Goal: Task Accomplishment & Management: Manage account settings

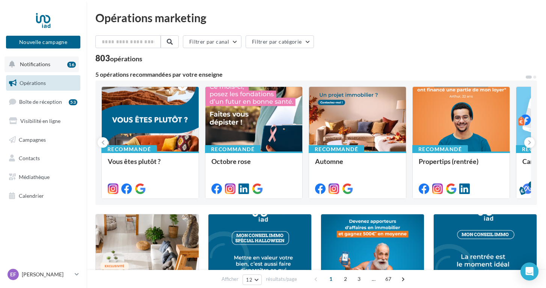
click at [39, 66] on span "Notifications" at bounding box center [35, 64] width 30 height 6
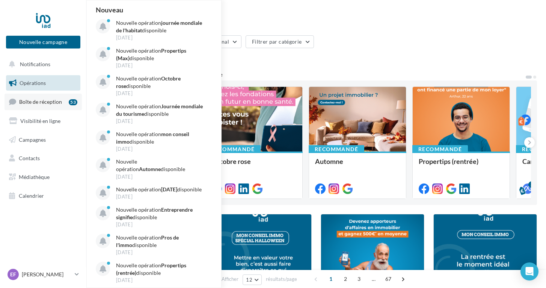
click at [43, 102] on span "Boîte de réception" at bounding box center [40, 101] width 43 height 6
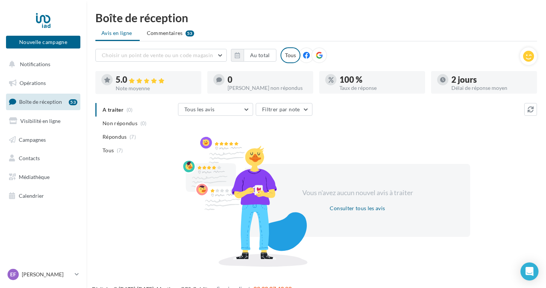
click at [45, 72] on ul "Opérations Boîte de réception 53 Visibilité en ligne Campagnes Contacts Médiath…" at bounding box center [43, 139] width 80 height 134
click at [45, 62] on span "Notifications" at bounding box center [35, 64] width 30 height 6
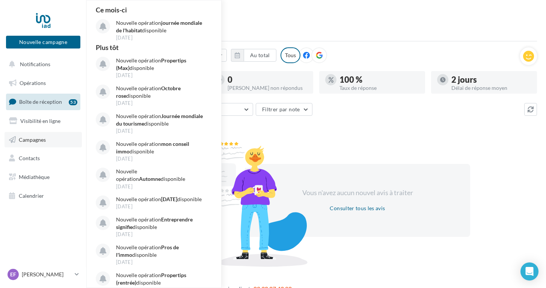
click at [39, 135] on link "Campagnes" at bounding box center [43, 140] width 77 height 16
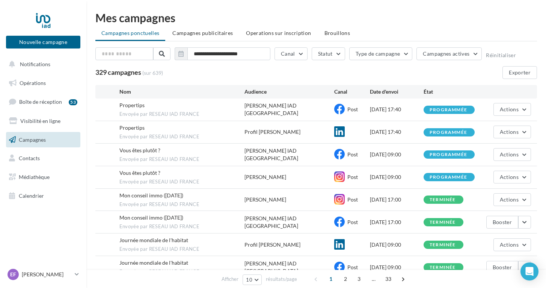
click at [389, 169] on div "Vous êtes plutôt ? Envoyée par RESEAU IAD FRANCE erika_faure_iad Post 14/10/202…" at bounding box center [316, 177] width 442 height 22
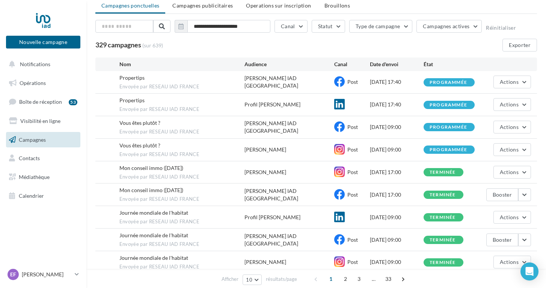
scroll to position [37, 0]
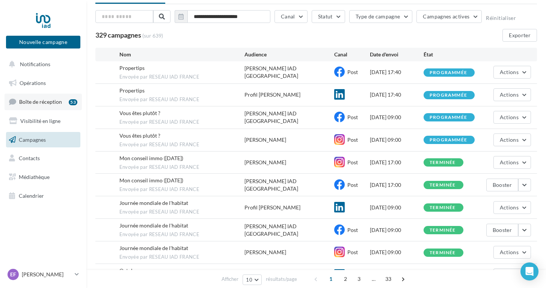
click at [42, 98] on span "Boîte de réception" at bounding box center [40, 101] width 43 height 6
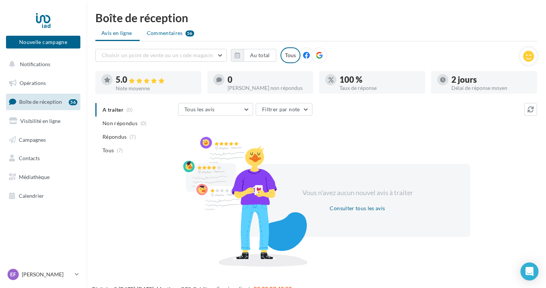
click at [172, 32] on span "Commentaires" at bounding box center [165, 33] width 36 height 8
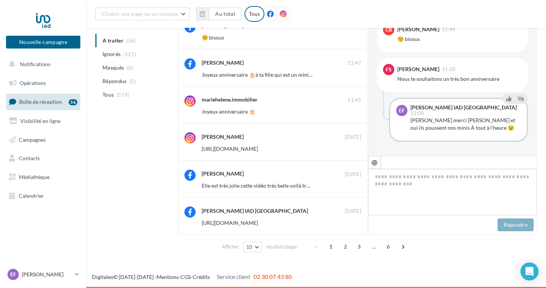
scroll to position [224, 0]
click at [388, 244] on span "6" at bounding box center [388, 246] width 12 height 12
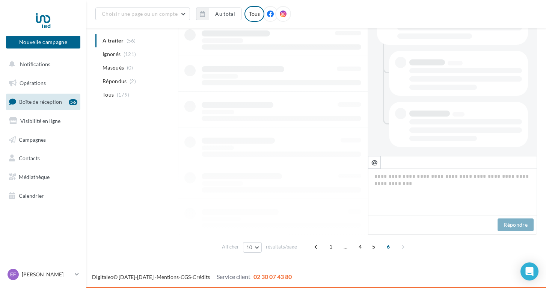
scroll to position [211, 0]
click at [135, 39] on ul "A traiter (56) Ignorés (121) Masqués (0) Répondus (2) Tous (179)" at bounding box center [135, 68] width 80 height 68
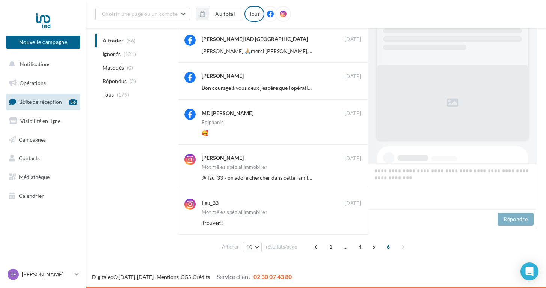
scroll to position [100, 0]
click at [125, 39] on ul "A traiter (56) Ignorés (121) Masqués (0) Répondus (2) Tous (179)" at bounding box center [135, 68] width 80 height 68
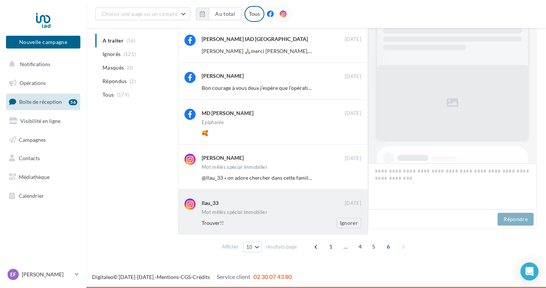
scroll to position [10, 0]
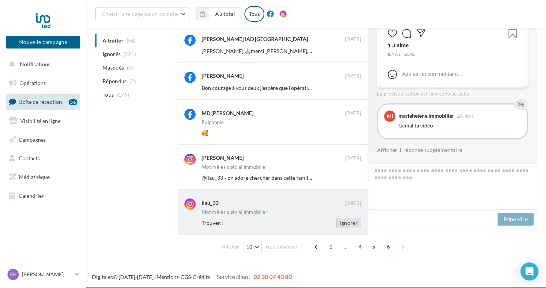
click at [352, 223] on button "Ignorer" at bounding box center [348, 222] width 25 height 11
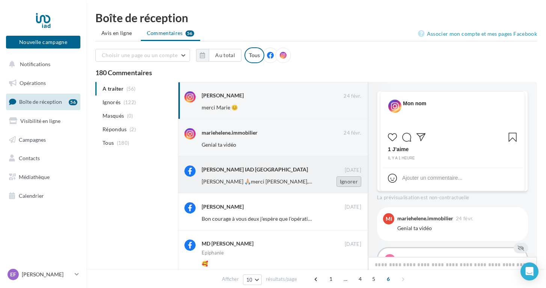
scroll to position [41, 0]
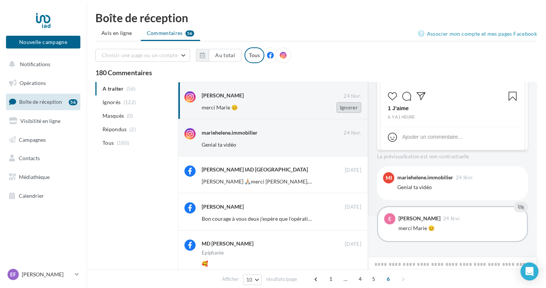
click at [353, 110] on button "Ignorer" at bounding box center [348, 107] width 25 height 11
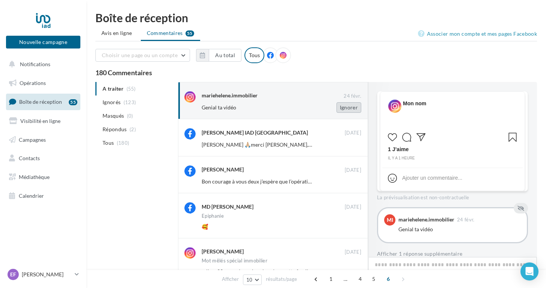
scroll to position [10, 0]
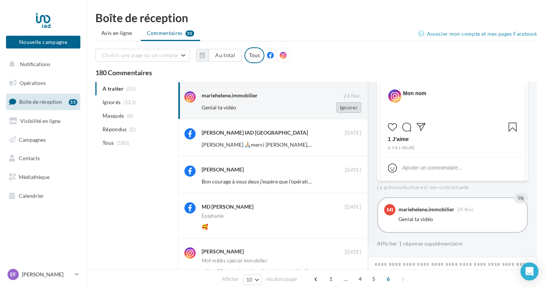
click at [351, 109] on button "Ignorer" at bounding box center [348, 107] width 25 height 11
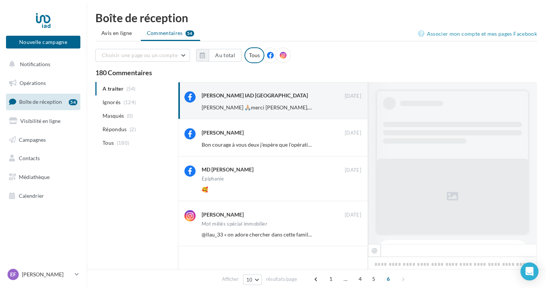
click at [351, 109] on button "Ignorer" at bounding box center [348, 107] width 25 height 11
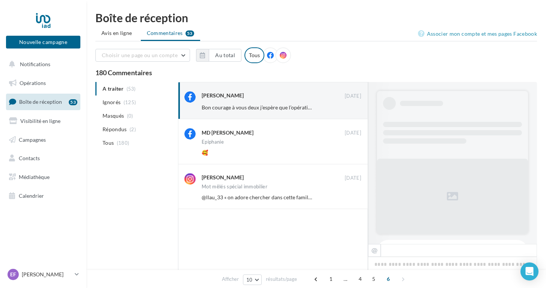
click at [351, 109] on button "Ignorer" at bounding box center [348, 107] width 25 height 11
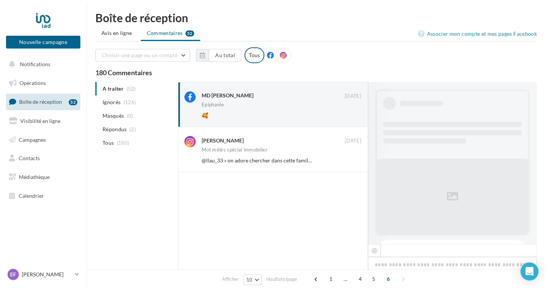
scroll to position [218, 0]
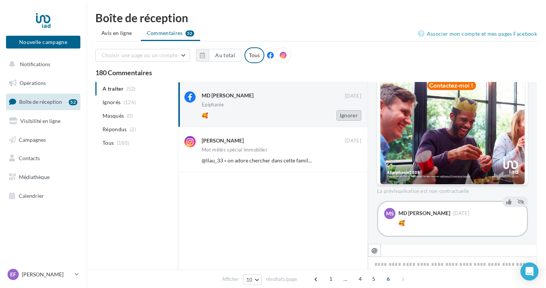
click at [350, 116] on button "Ignorer" at bounding box center [348, 115] width 25 height 11
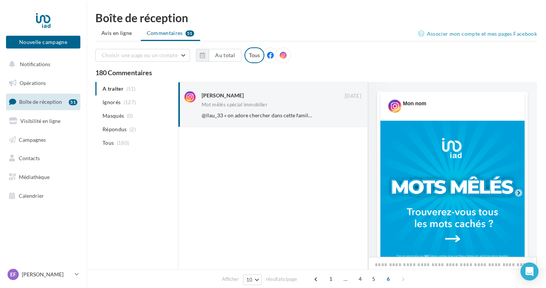
scroll to position [330, 0]
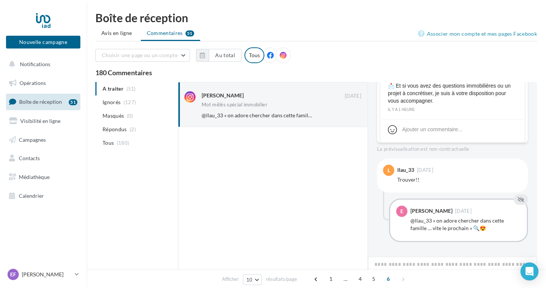
click at [350, 116] on button "Ignorer" at bounding box center [348, 115] width 25 height 11
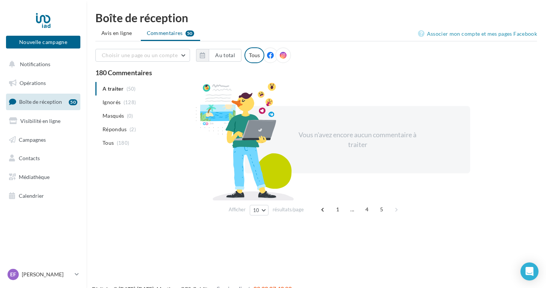
click at [112, 88] on ul "A traiter (50) Ignorés (128) Masqués (0) Répondus (2) Tous (180)" at bounding box center [135, 116] width 80 height 68
click at [337, 209] on span "1" at bounding box center [338, 209] width 12 height 12
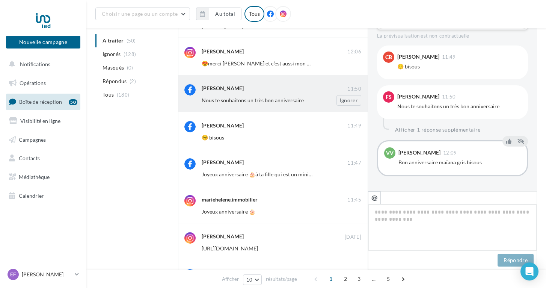
scroll to position [165, 0]
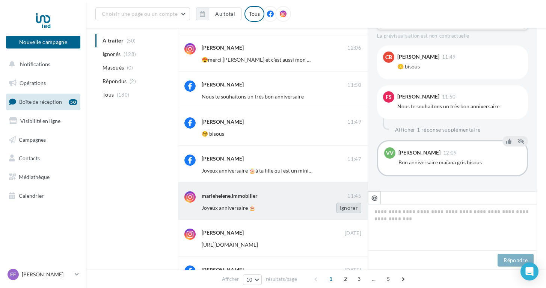
click at [356, 207] on button "Ignorer" at bounding box center [348, 207] width 25 height 11
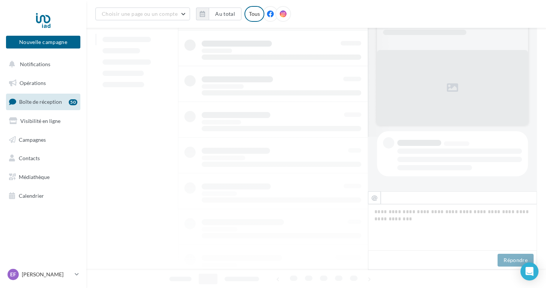
scroll to position [165, 0]
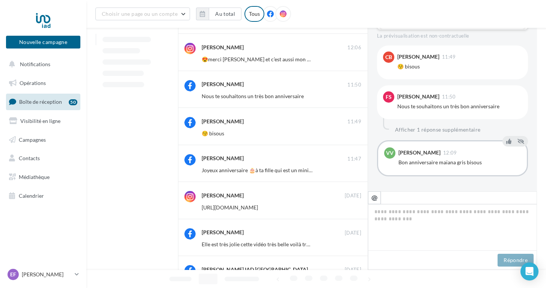
click at [356, 207] on button "Ignorer" at bounding box center [348, 207] width 25 height 11
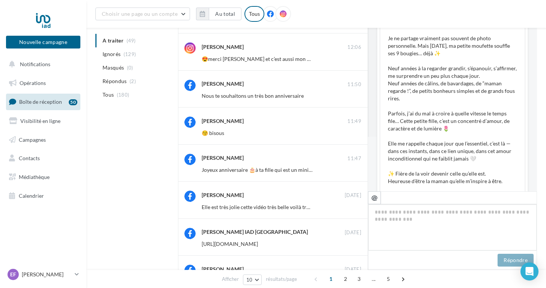
scroll to position [536, 0]
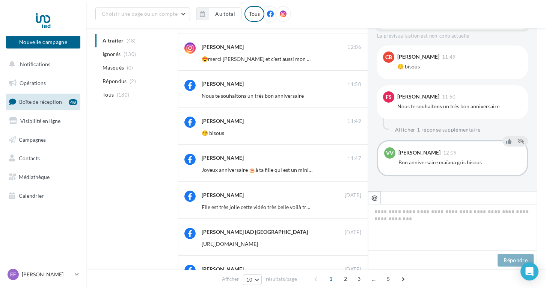
click at [356, 207] on button "Ignorer" at bounding box center [348, 207] width 25 height 11
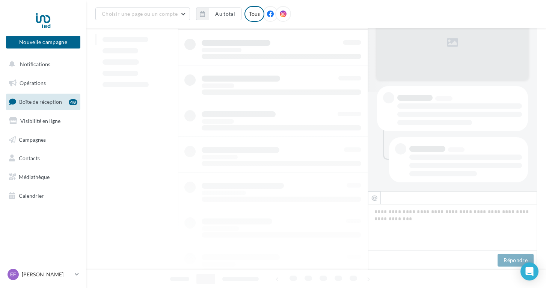
scroll to position [166, 0]
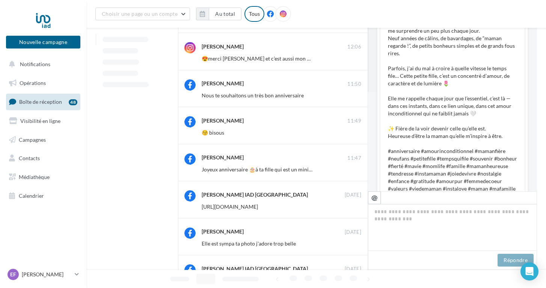
click at [356, 207] on button "Ignorer" at bounding box center [348, 206] width 25 height 11
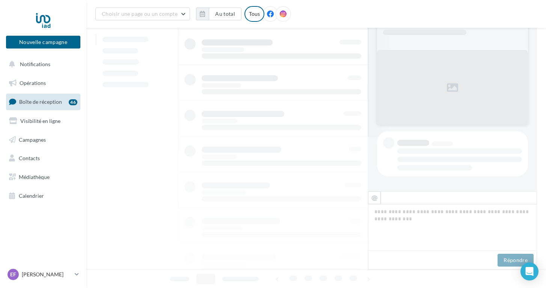
scroll to position [166, 0]
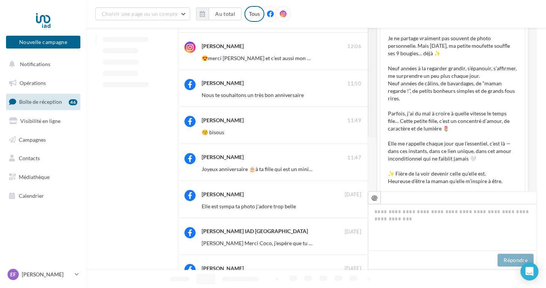
click at [356, 207] on button "Ignorer" at bounding box center [348, 206] width 25 height 11
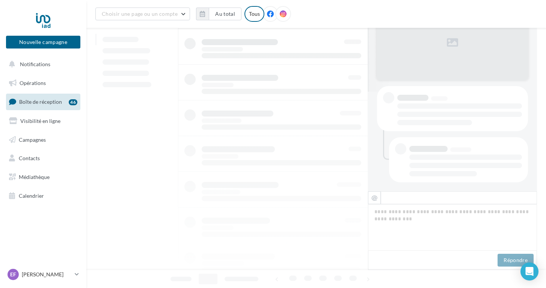
scroll to position [167, 0]
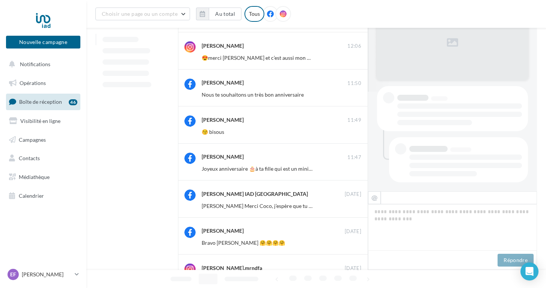
click at [356, 207] on button "Ignorer" at bounding box center [348, 206] width 25 height 11
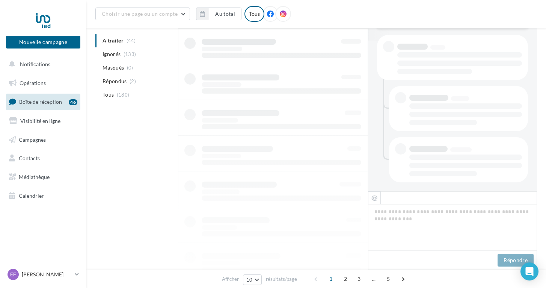
scroll to position [167, 0]
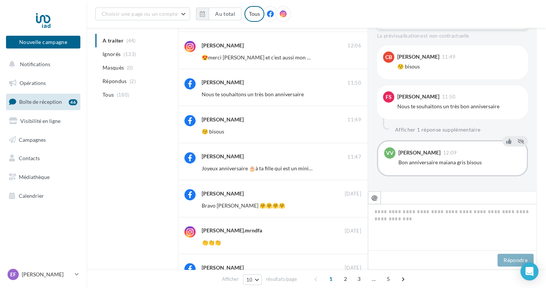
click at [356, 207] on button "Ignorer" at bounding box center [348, 205] width 25 height 11
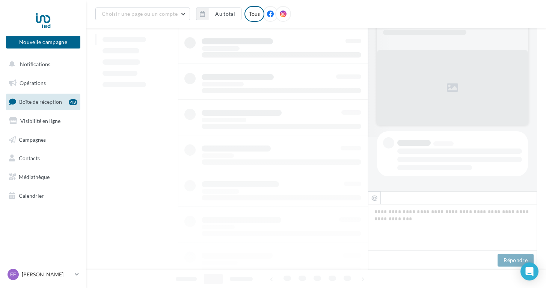
scroll to position [167, 0]
click at [356, 207] on div at bounding box center [273, 98] width 190 height 357
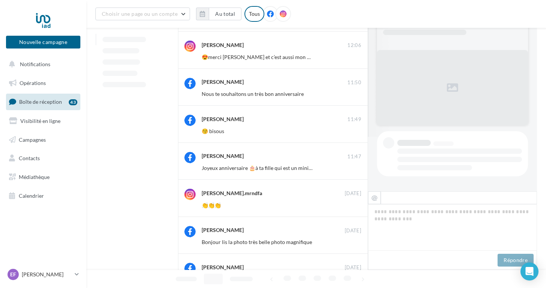
click at [356, 207] on button "Ignorer" at bounding box center [348, 205] width 25 height 11
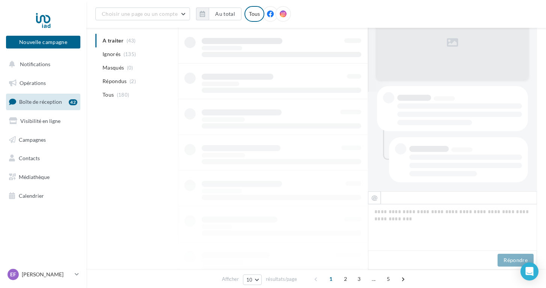
scroll to position [168, 0]
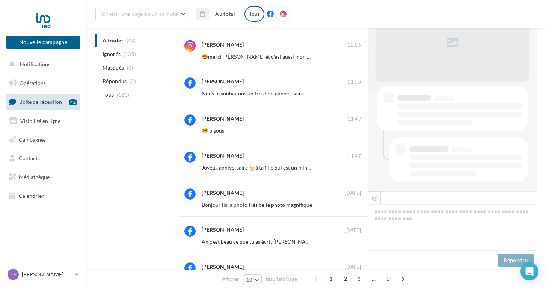
click at [356, 207] on button "Ignorer" at bounding box center [348, 204] width 25 height 11
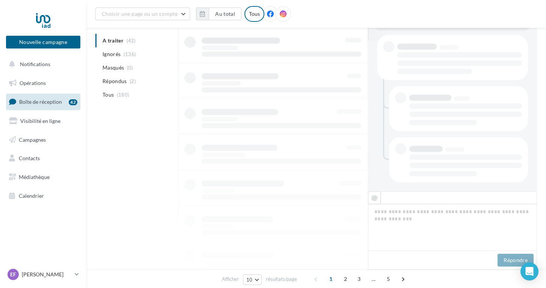
scroll to position [168, 0]
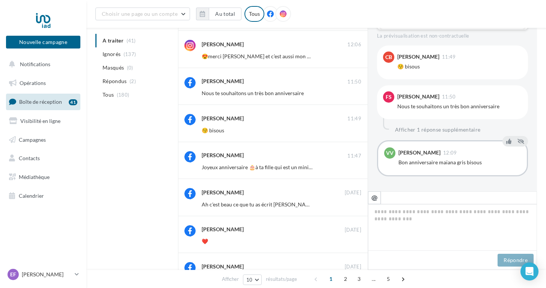
click at [356, 207] on button "Ignorer" at bounding box center [348, 204] width 25 height 11
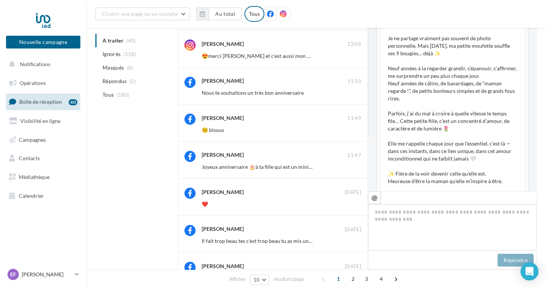
scroll to position [536, 0]
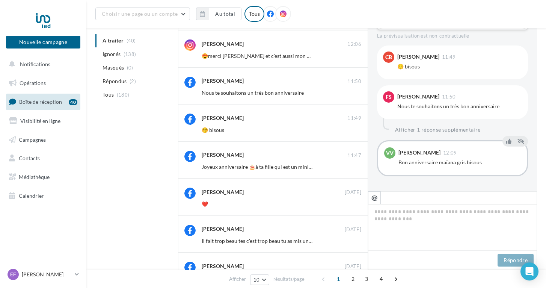
click at [356, 207] on button "Ignorer" at bounding box center [348, 204] width 25 height 11
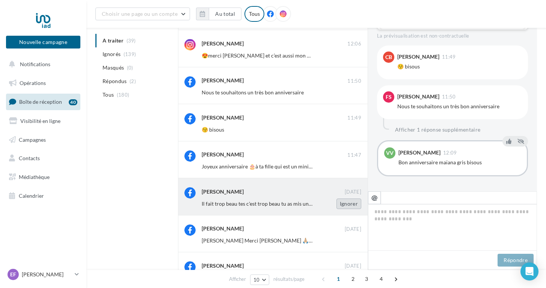
click at [356, 207] on button "Ignorer" at bounding box center [348, 203] width 25 height 11
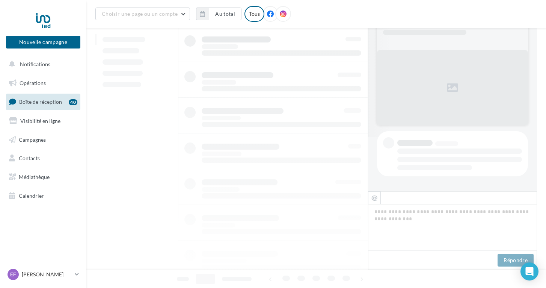
scroll to position [0, 0]
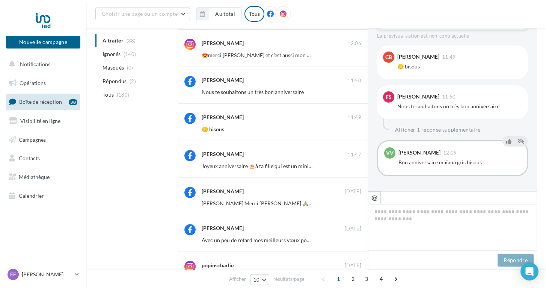
click at [356, 207] on button "Ignorer" at bounding box center [348, 203] width 25 height 11
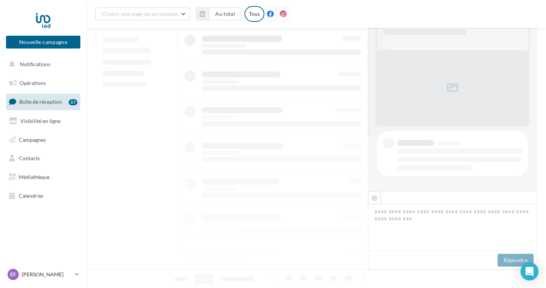
click at [356, 207] on div at bounding box center [273, 96] width 190 height 357
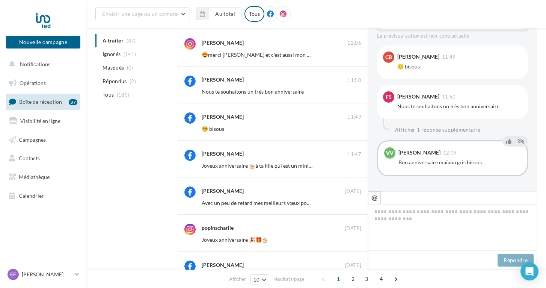
click at [356, 207] on button "Ignorer" at bounding box center [348, 203] width 25 height 11
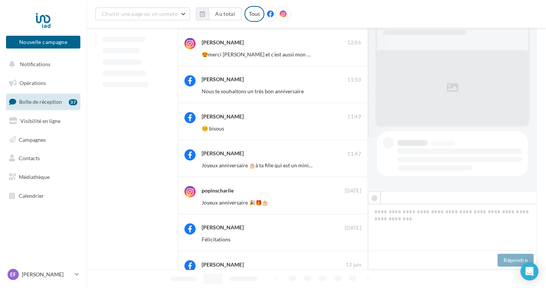
click at [356, 207] on button "Ignorer" at bounding box center [348, 202] width 25 height 11
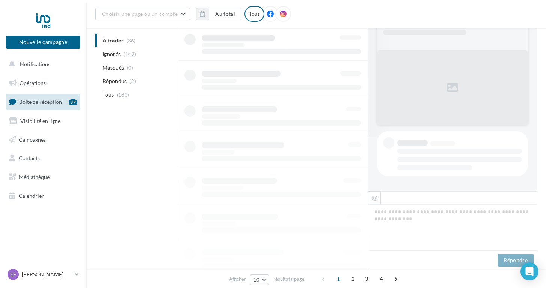
click at [356, 207] on div at bounding box center [273, 95] width 190 height 357
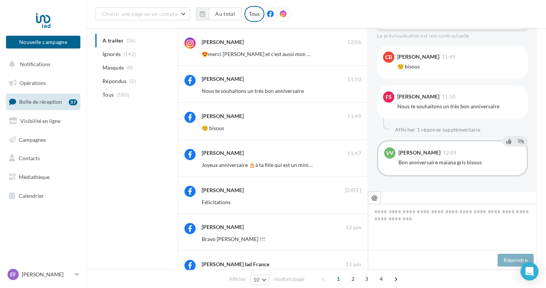
click at [356, 207] on button "Ignorer" at bounding box center [348, 202] width 25 height 11
click at [356, 207] on button "Ignorer" at bounding box center [348, 201] width 25 height 11
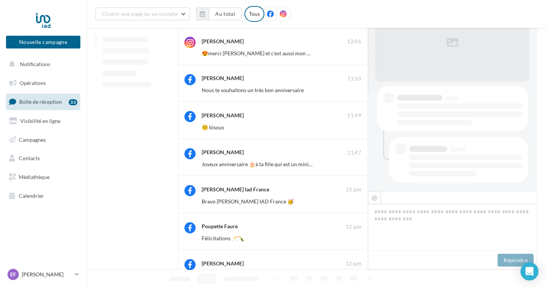
click at [356, 207] on div "Vanessa Moreau Iad France 13 juin Bravo Erika Faure IAD France 🥳 Ignorer" at bounding box center [273, 194] width 190 height 37
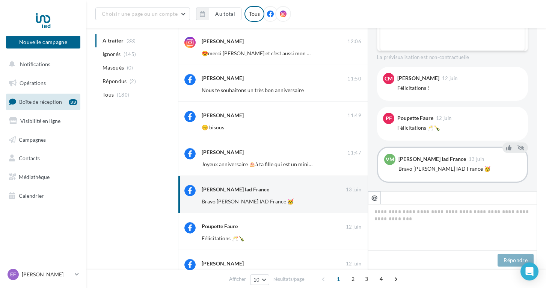
click at [356, 207] on div "Vanessa Moreau Iad France 13 juin Bravo Erika Faure IAD France 🥳 Ignorer" at bounding box center [273, 194] width 190 height 37
click at [352, 199] on button "Ignorer" at bounding box center [348, 201] width 25 height 11
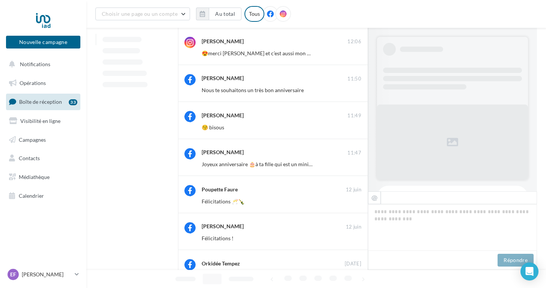
click at [352, 199] on button "Ignorer" at bounding box center [348, 201] width 25 height 11
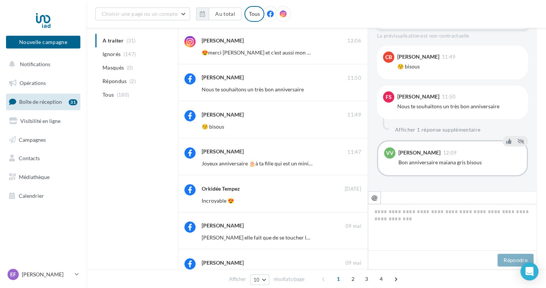
click at [352, 199] on button "Ignorer" at bounding box center [348, 200] width 25 height 11
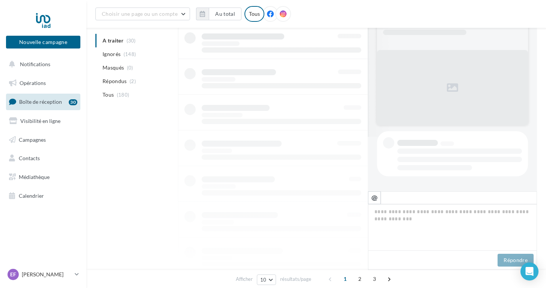
click at [352, 199] on div at bounding box center [273, 94] width 190 height 357
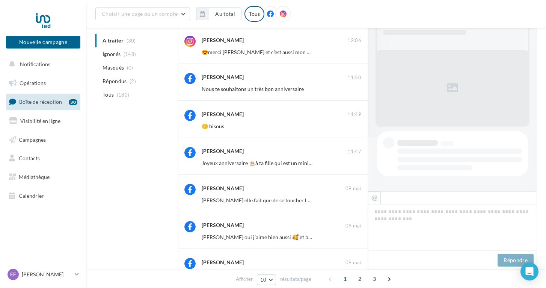
click at [352, 199] on button "Ignorer" at bounding box center [348, 200] width 25 height 11
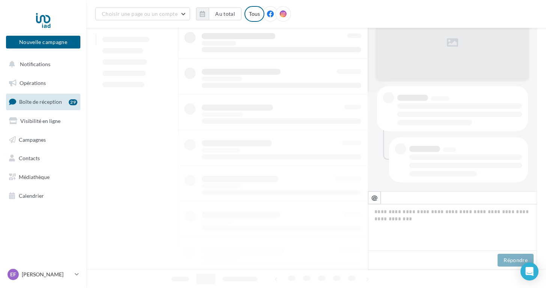
click at [352, 199] on div at bounding box center [273, 93] width 190 height 357
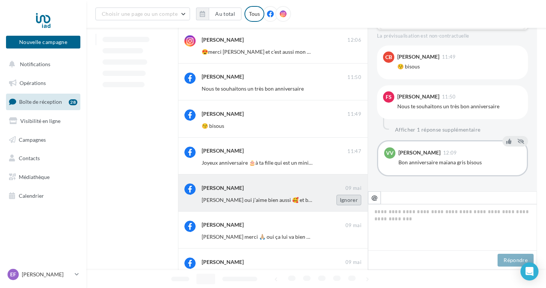
click at [352, 199] on button "Ignorer" at bounding box center [348, 200] width 25 height 11
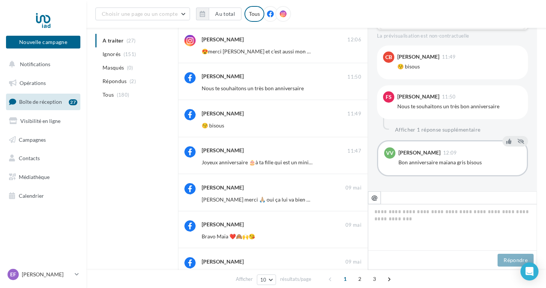
click at [352, 199] on button "Ignorer" at bounding box center [348, 199] width 25 height 11
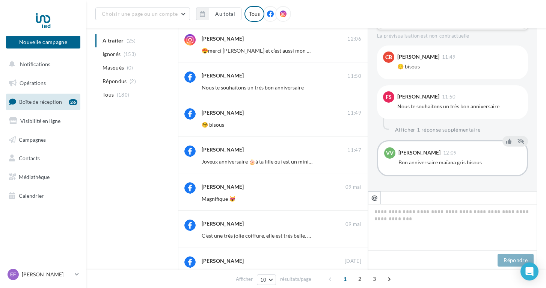
click at [352, 199] on button "Ignorer" at bounding box center [348, 198] width 25 height 11
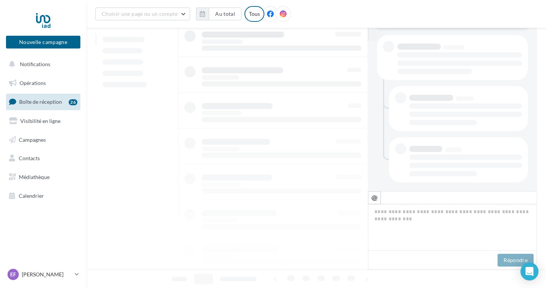
click at [352, 199] on div at bounding box center [273, 92] width 190 height 357
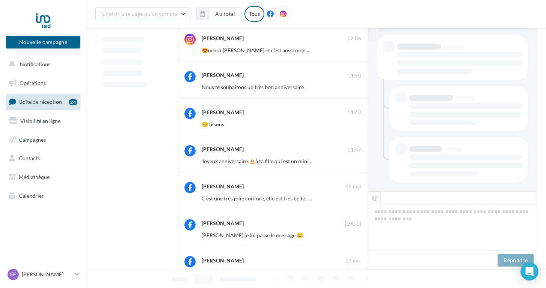
click at [352, 199] on button "Ignorer" at bounding box center [348, 198] width 25 height 11
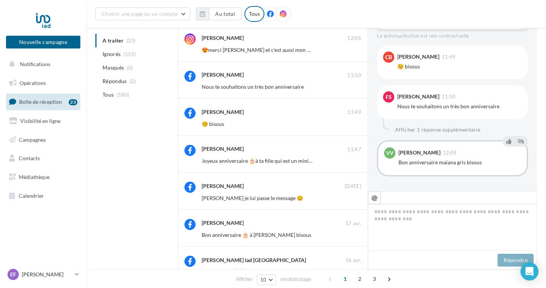
click at [352, 199] on button "Ignorer" at bounding box center [348, 198] width 25 height 11
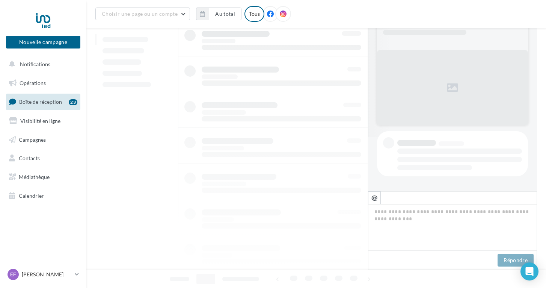
click at [352, 199] on div at bounding box center [273, 91] width 190 height 357
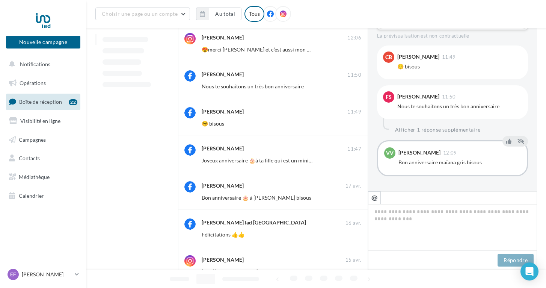
click at [352, 199] on button "Ignorer" at bounding box center [348, 197] width 25 height 11
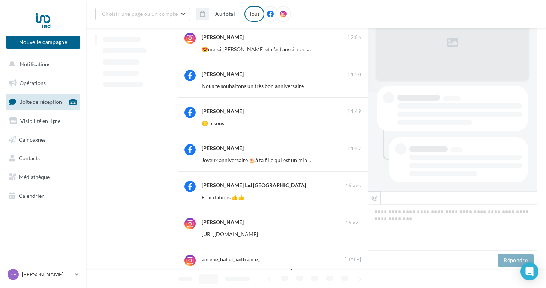
click at [352, 199] on button "Ignorer" at bounding box center [348, 197] width 25 height 11
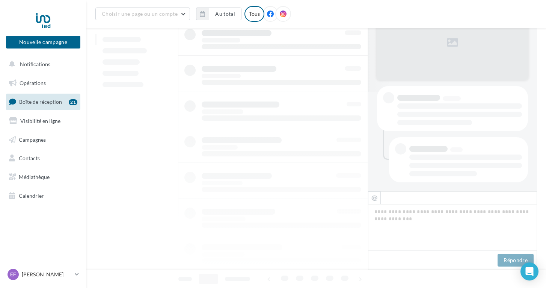
click at [352, 199] on div at bounding box center [273, 90] width 190 height 357
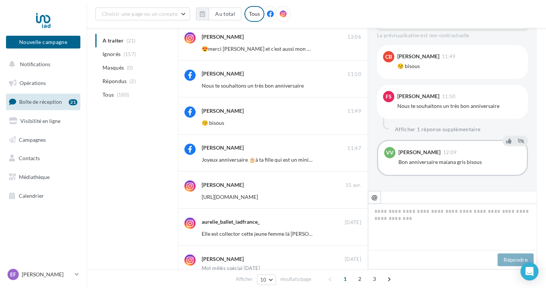
click at [352, 199] on button "Ignorer" at bounding box center [348, 197] width 25 height 11
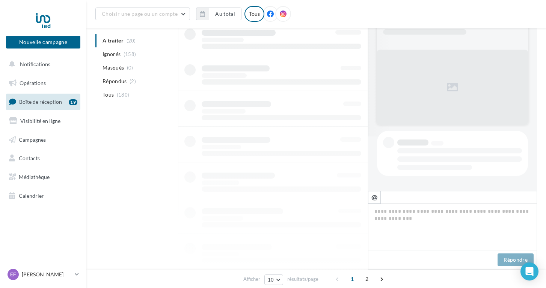
click at [352, 199] on div at bounding box center [273, 90] width 190 height 357
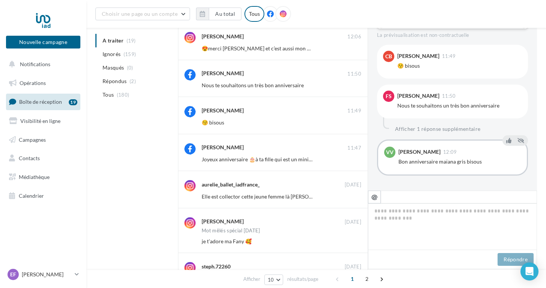
click at [352, 199] on button "Ignorer" at bounding box center [348, 196] width 25 height 11
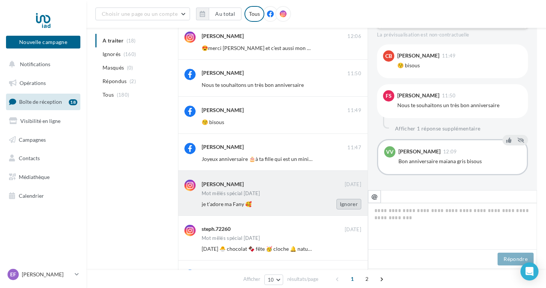
click at [350, 208] on button "Ignorer" at bounding box center [348, 204] width 25 height 11
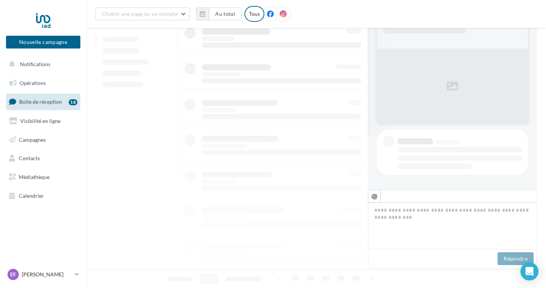
click at [350, 208] on div at bounding box center [273, 89] width 190 height 357
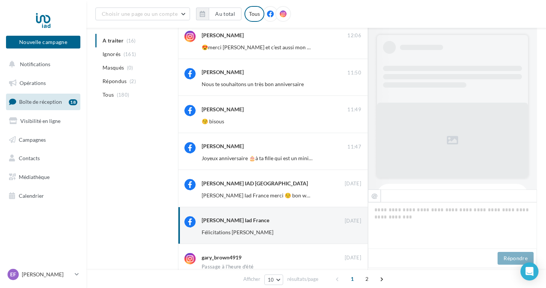
click at [350, 208] on div "Estelle Grandjean Iad France 05 avr. Félicitations Erika Ignorer" at bounding box center [273, 225] width 190 height 37
click at [350, 229] on button "Ignorer" at bounding box center [348, 232] width 25 height 11
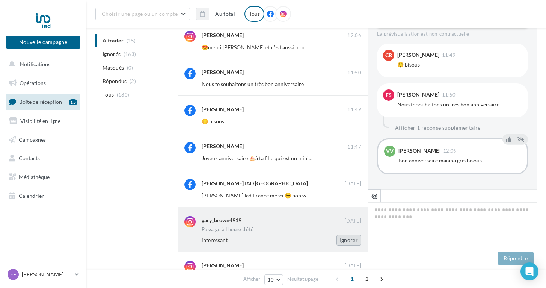
click at [349, 240] on button "Ignorer" at bounding box center [348, 240] width 25 height 11
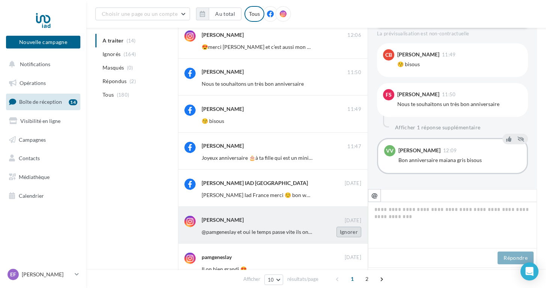
click at [351, 232] on button "Ignorer" at bounding box center [348, 231] width 25 height 11
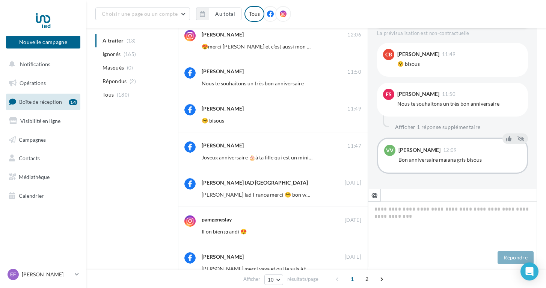
click at [351, 232] on button "Ignorer" at bounding box center [348, 231] width 25 height 11
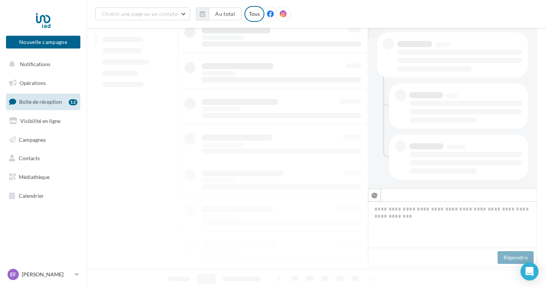
click at [351, 232] on div at bounding box center [273, 88] width 190 height 357
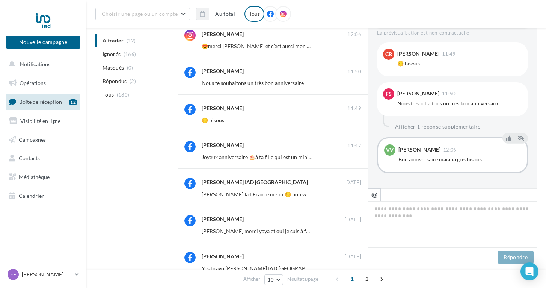
click at [351, 232] on button "Ignorer" at bounding box center [348, 231] width 25 height 11
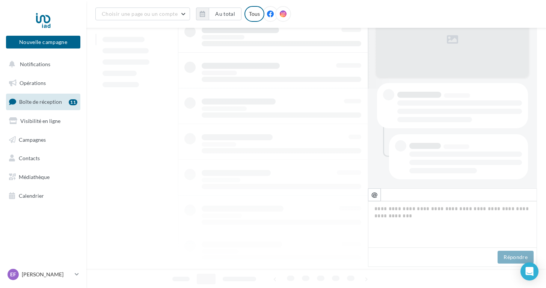
click at [351, 232] on div at bounding box center [273, 87] width 190 height 357
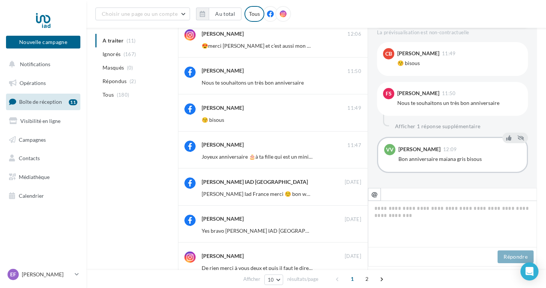
click at [351, 232] on button "Ignorer" at bounding box center [348, 230] width 25 height 11
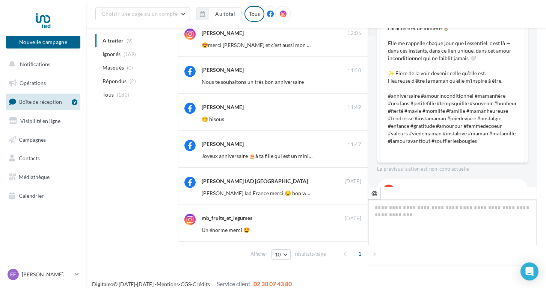
scroll to position [537, 0]
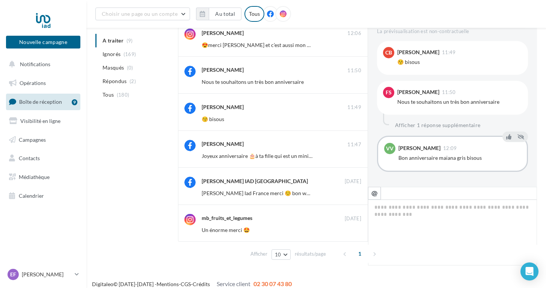
click at [351, 232] on button "Ignorer" at bounding box center [348, 230] width 25 height 11
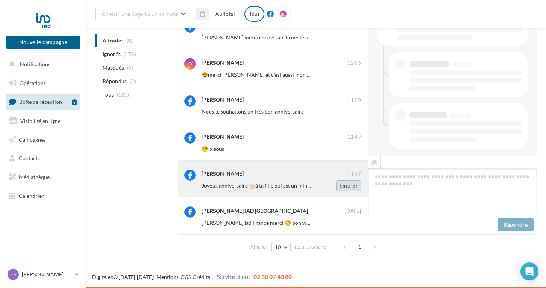
scroll to position [538, 0]
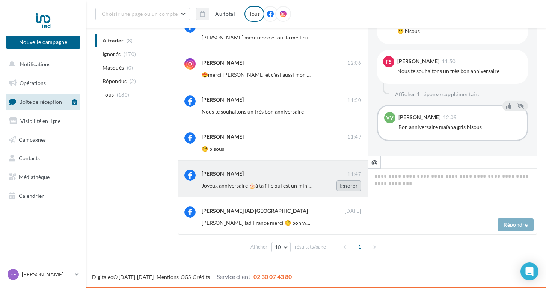
click at [349, 190] on button "Ignorer" at bounding box center [348, 185] width 25 height 11
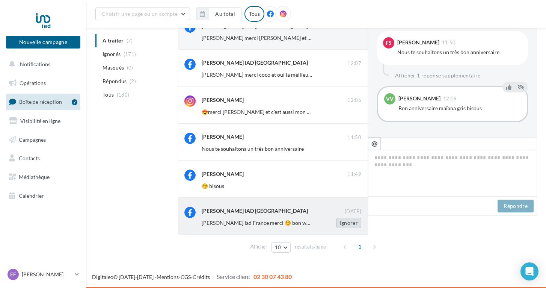
click at [355, 225] on button "Ignorer" at bounding box center [348, 222] width 25 height 11
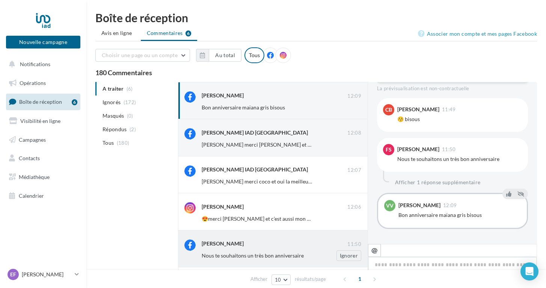
scroll to position [0, 0]
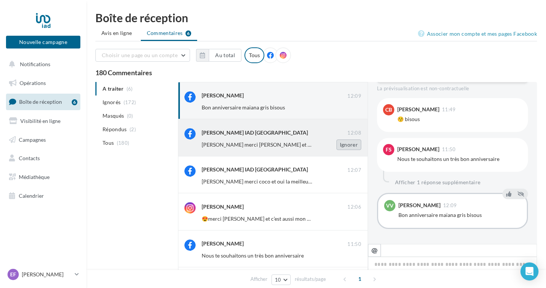
click at [348, 147] on button "Ignorer" at bounding box center [348, 144] width 25 height 11
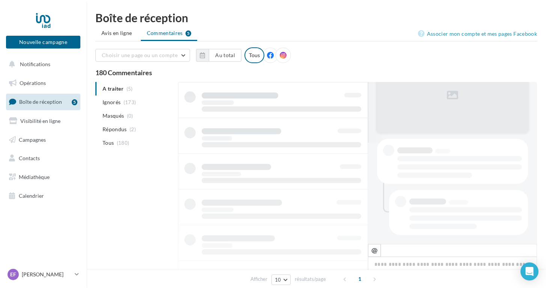
scroll to position [0, 0]
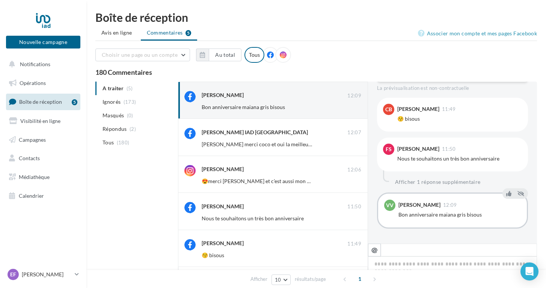
click at [348, 147] on button "Ignorer" at bounding box center [348, 144] width 25 height 11
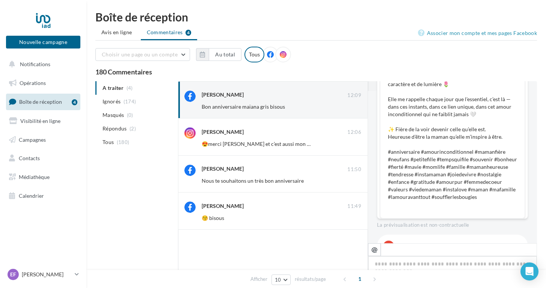
scroll to position [538, 0]
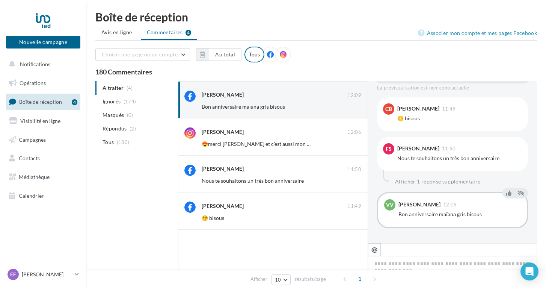
click at [348, 147] on button "Ignorer" at bounding box center [348, 144] width 25 height 11
click at [348, 147] on button "Ignorer" at bounding box center [348, 143] width 25 height 11
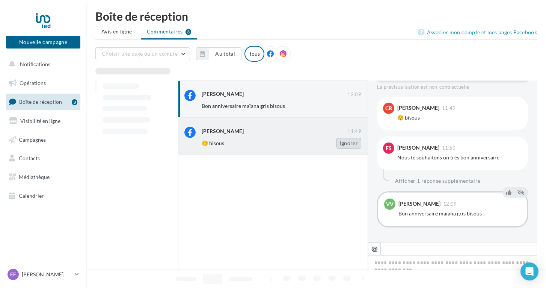
click at [348, 145] on button "Ignorer" at bounding box center [348, 143] width 25 height 11
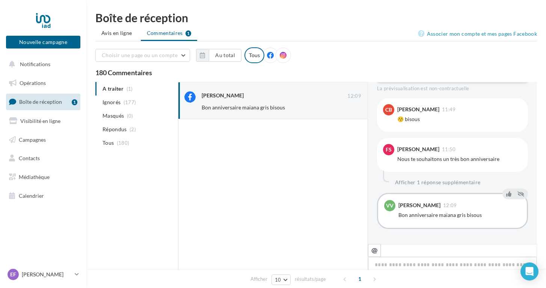
scroll to position [0, 0]
click at [113, 36] on span "Avis en ligne" at bounding box center [116, 33] width 31 height 8
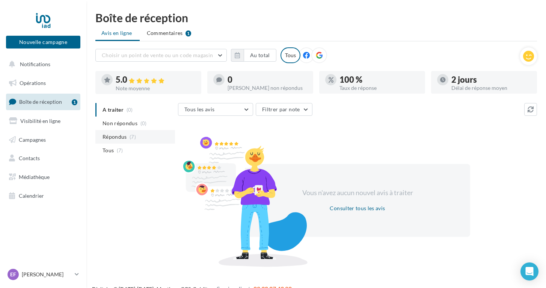
click at [127, 132] on li "Répondus (7)" at bounding box center [135, 137] width 80 height 14
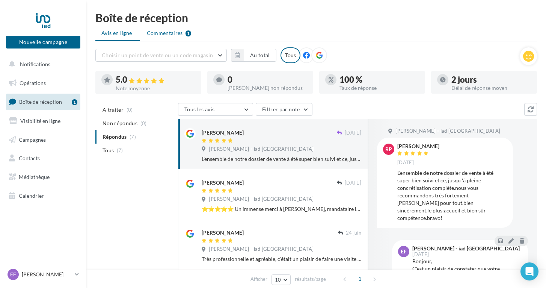
click at [161, 38] on li "Commentaires 1" at bounding box center [169, 33] width 57 height 14
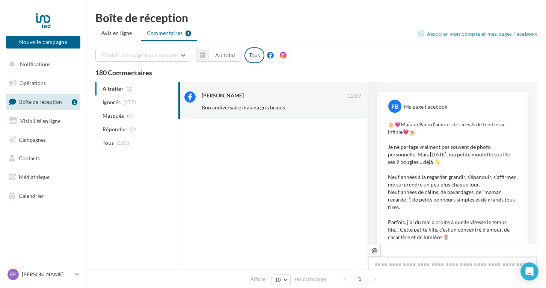
scroll to position [538, 0]
